Goal: Understand process/instructions

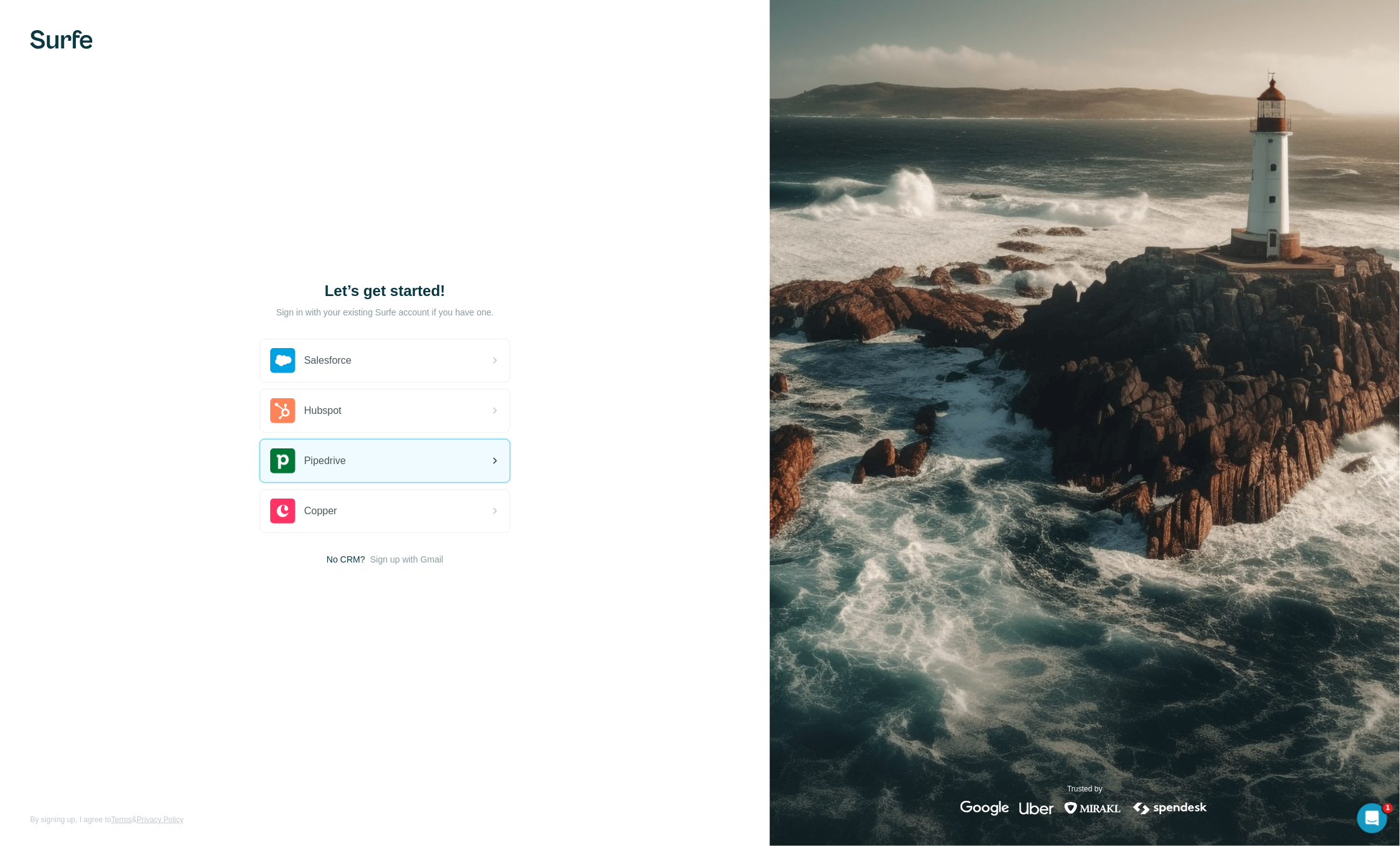
click at [347, 469] on div "Pipedrive" at bounding box center [385, 461] width 250 height 42
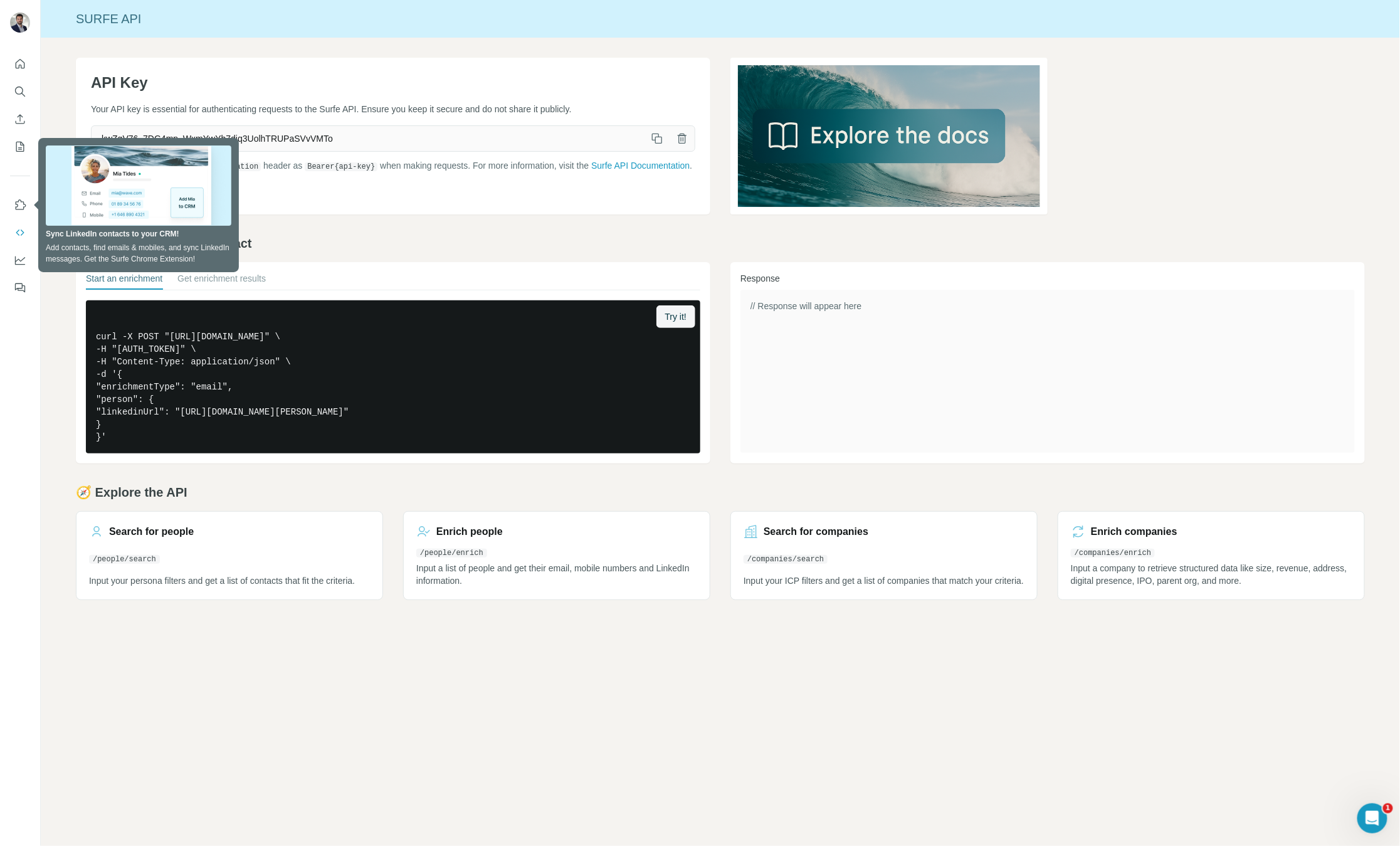
click at [406, 226] on div "API Key Your API key is essential for authenticating requests to the Surfe API.…" at bounding box center [720, 329] width 1359 height 583
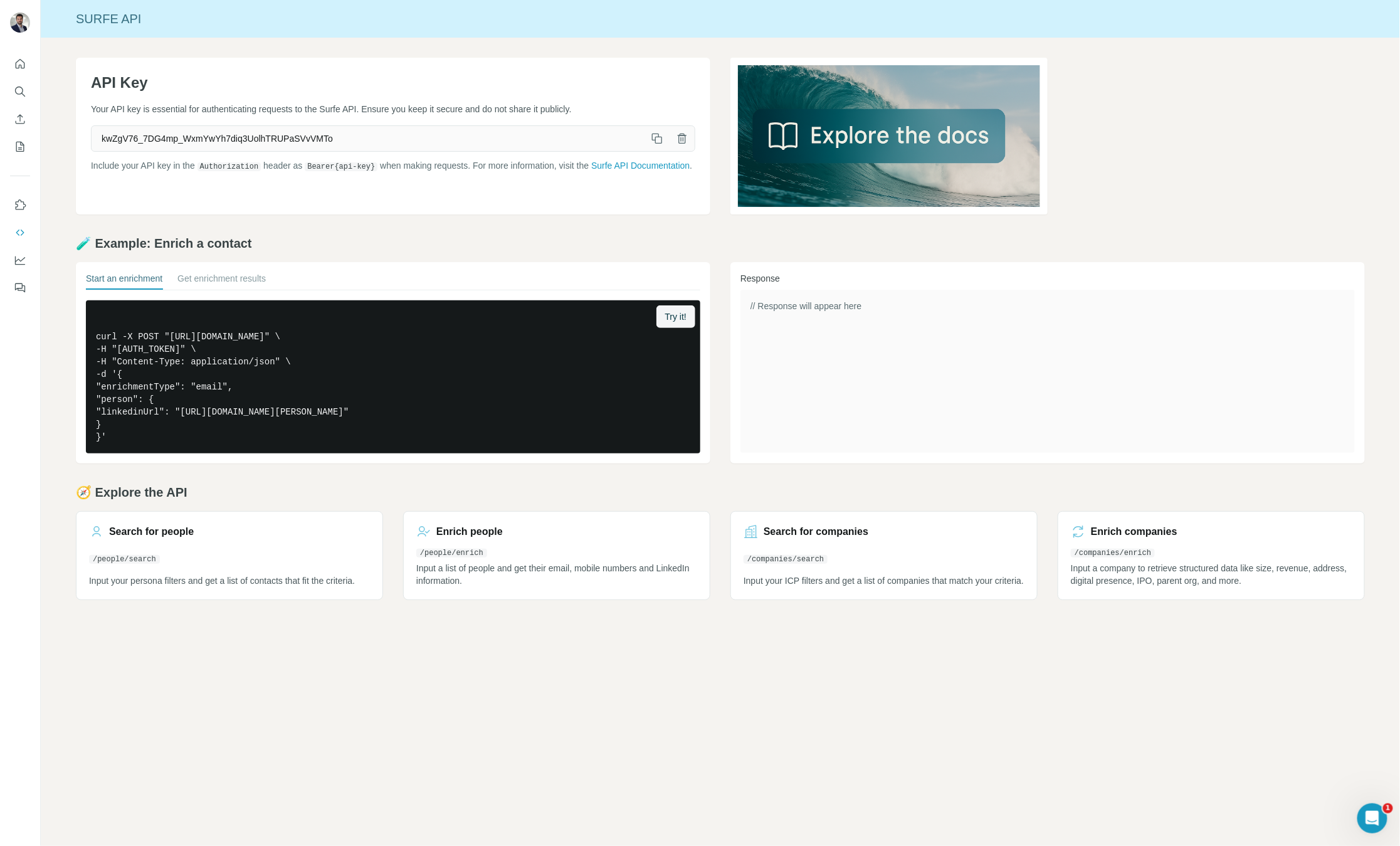
click at [465, 661] on div "Surfe API API Key Your API key is essential for authenticating requests to the …" at bounding box center [720, 423] width 1359 height 846
click at [255, 567] on link "Search for people /people/search Input your persona filters and get a list of c…" at bounding box center [229, 555] width 307 height 89
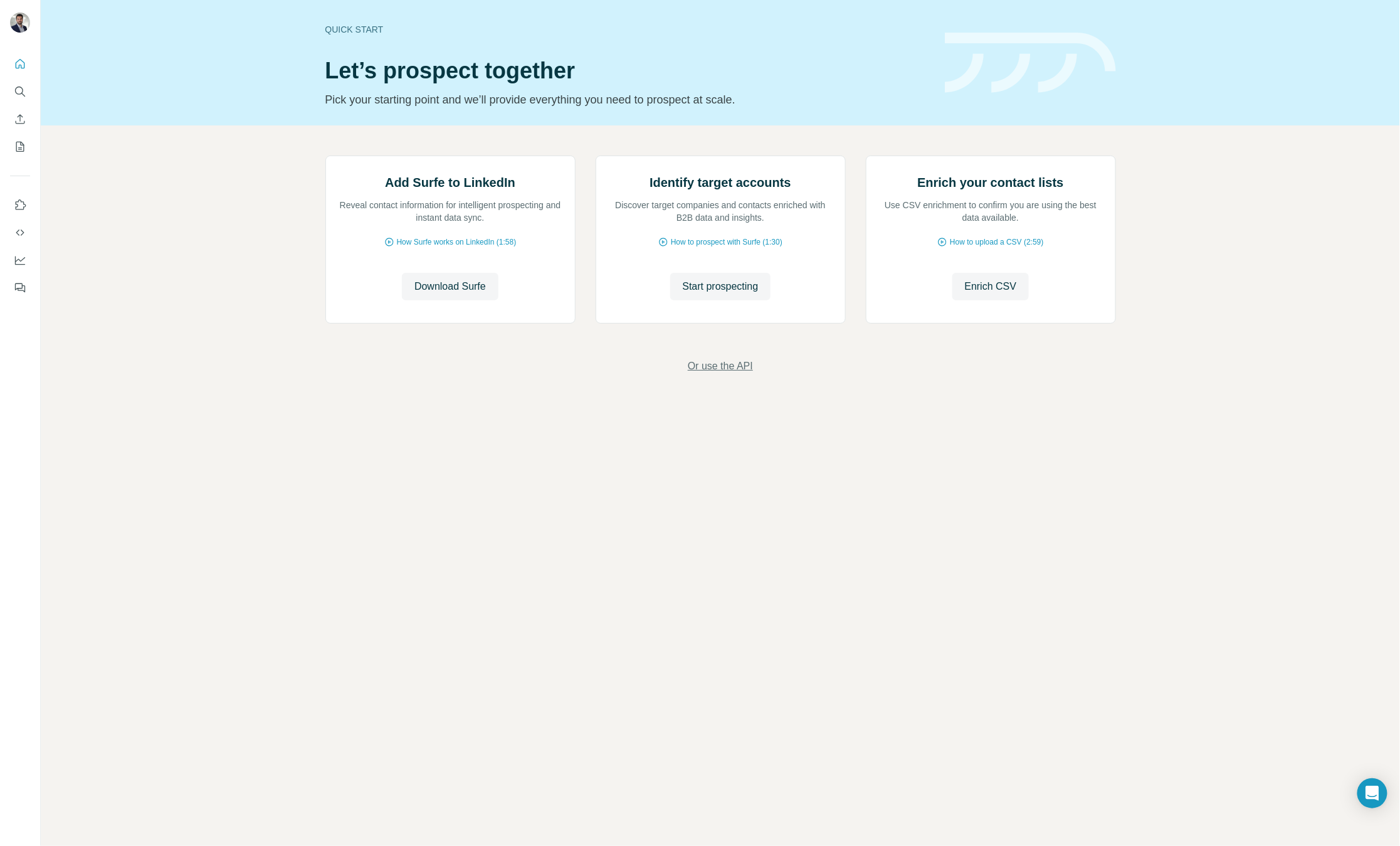
click at [723, 374] on span "Or use the API" at bounding box center [720, 366] width 65 height 15
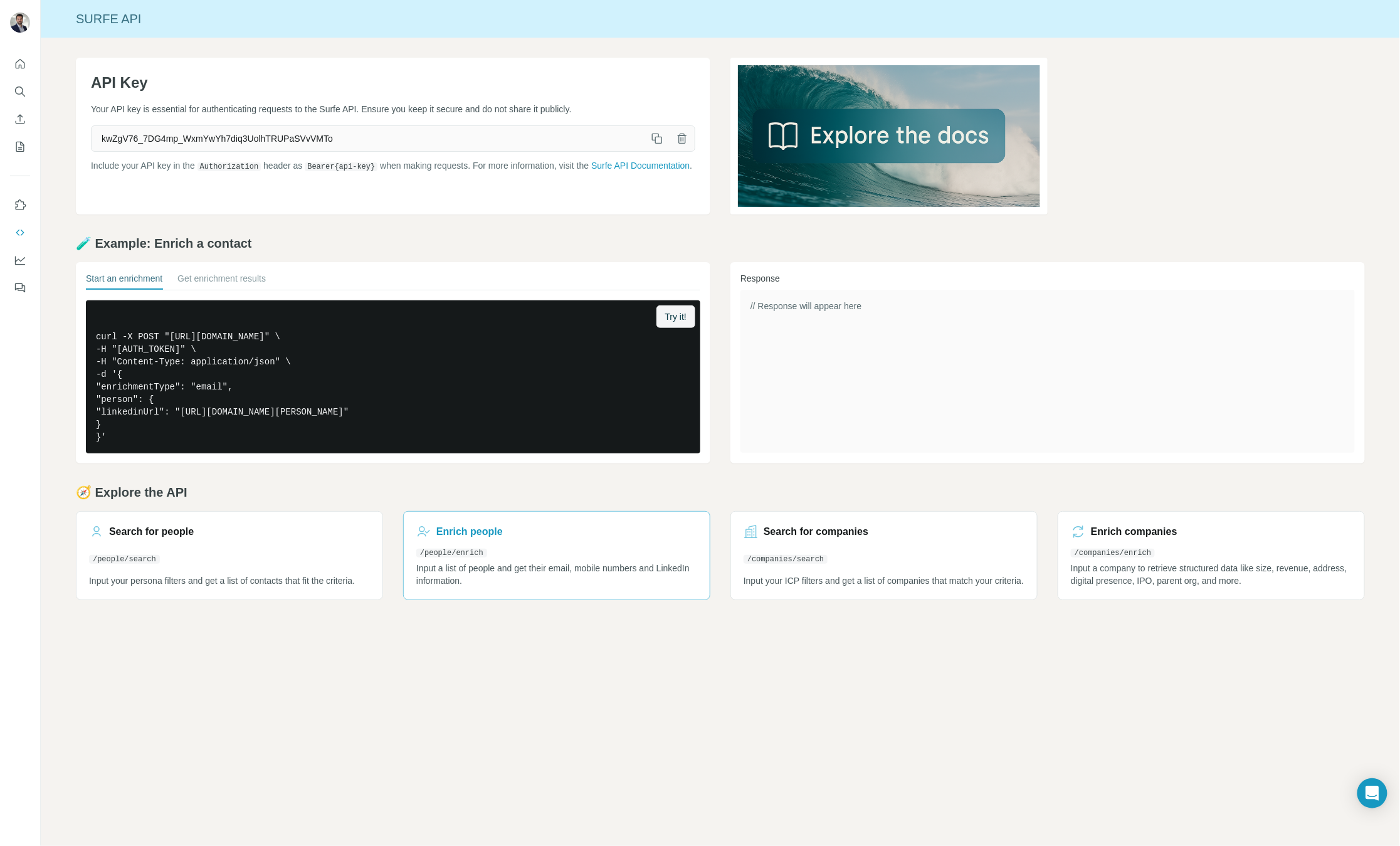
click at [545, 596] on link "[DEMOGRAPHIC_DATA] people /people/enrich Input a list of people and get their e…" at bounding box center [557, 555] width 307 height 89
